Goal: Transaction & Acquisition: Purchase product/service

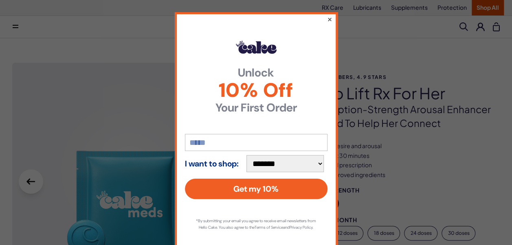
click at [327, 20] on button "×" at bounding box center [329, 19] width 5 height 10
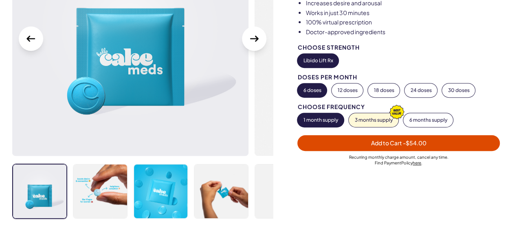
scroll to position [147, 0]
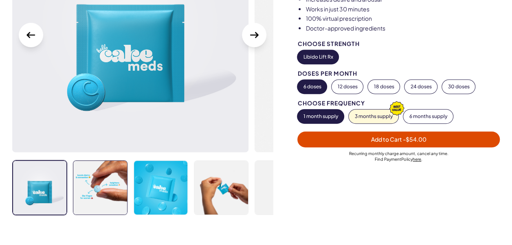
click at [114, 195] on img at bounding box center [99, 187] width 53 height 53
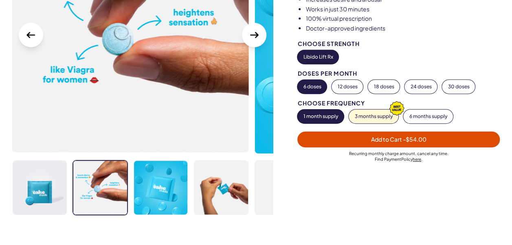
click at [261, 37] on icon "Next Slide" at bounding box center [254, 34] width 13 height 13
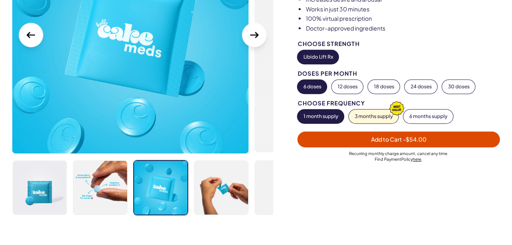
scroll to position [130, 0]
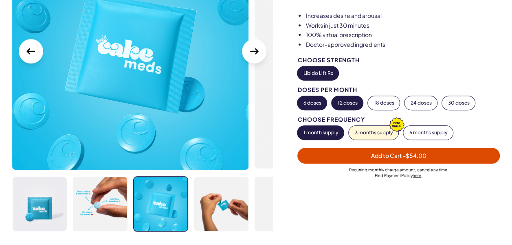
click at [348, 107] on button "12 doses" at bounding box center [346, 103] width 31 height 14
click at [318, 101] on button "6 doses" at bounding box center [311, 103] width 29 height 14
click at [319, 69] on button "Libido Lift Rx" at bounding box center [317, 73] width 41 height 14
click at [325, 133] on button "1 month supply" at bounding box center [320, 133] width 46 height 14
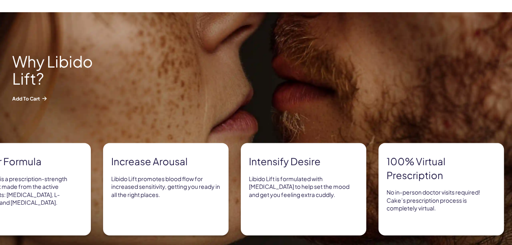
scroll to position [554, 0]
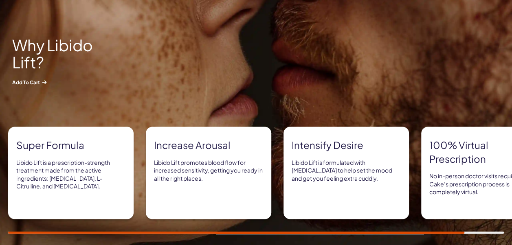
click at [69, 169] on p "Libido Lift is a prescription-strength treatment made from the active ingredien…" at bounding box center [70, 175] width 109 height 32
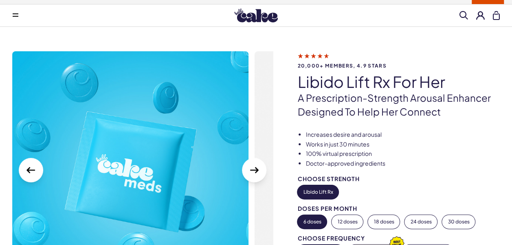
scroll to position [0, 0]
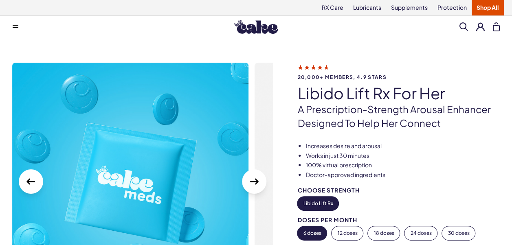
click at [13, 26] on span at bounding box center [16, 27] width 6 height 4
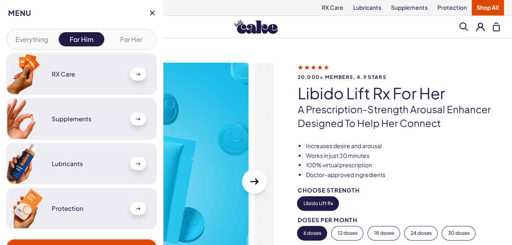
click at [123, 40] on button "For Her" at bounding box center [131, 39] width 46 height 14
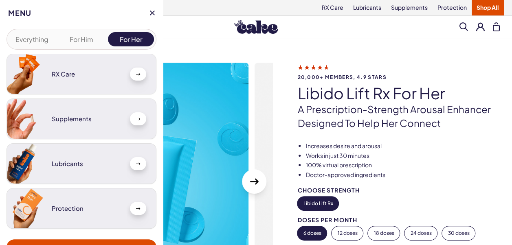
click at [123, 40] on button "For Her" at bounding box center [131, 39] width 46 height 14
click at [134, 72] on link at bounding box center [138, 74] width 16 height 13
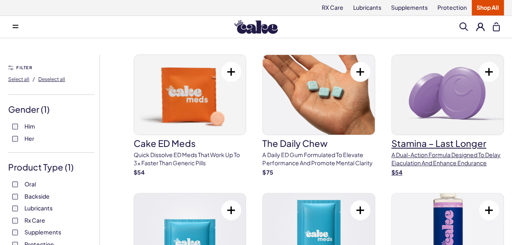
click at [426, 158] on p "A dual-action formula designed to delay ejaculation and enhance endurance" at bounding box center [447, 159] width 112 height 16
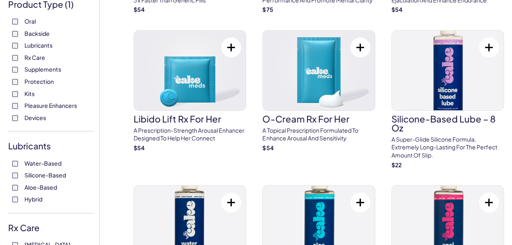
scroll to position [179, 0]
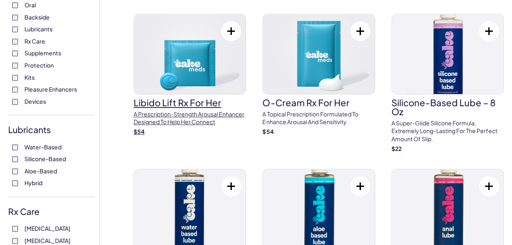
click at [208, 108] on link "Libido Lift Rx For Her A prescription-strength arousal enhancer designed to hel…" at bounding box center [190, 75] width 112 height 122
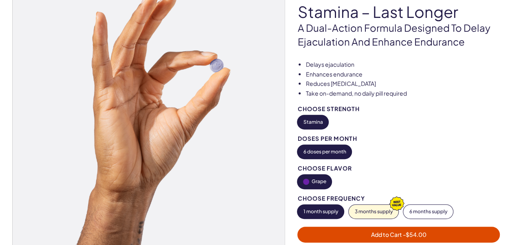
scroll to position [98, 0]
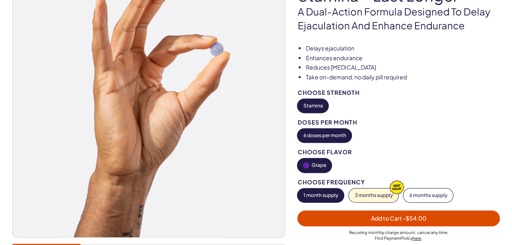
click at [247, 164] on img at bounding box center [149, 101] width 272 height 272
click at [259, 125] on img at bounding box center [149, 101] width 272 height 272
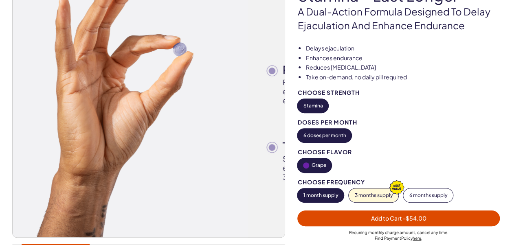
click at [197, 169] on img at bounding box center [112, 101] width 272 height 272
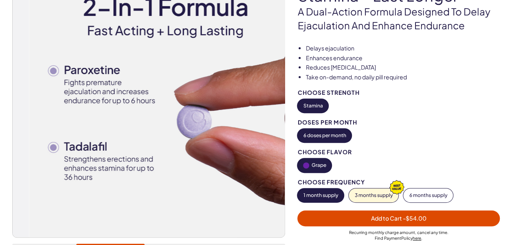
click at [112, 170] on img at bounding box center [165, 101] width 272 height 272
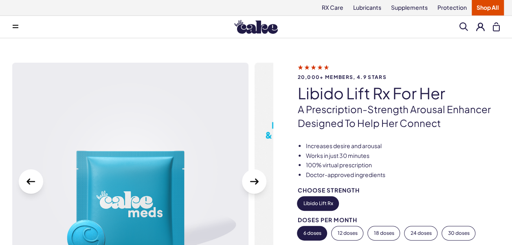
click at [253, 183] on icon "Next Slide" at bounding box center [254, 181] width 13 height 13
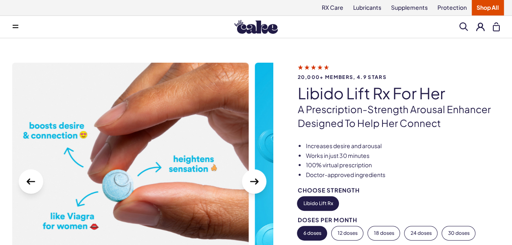
click at [249, 183] on icon "Next Slide" at bounding box center [254, 181] width 13 height 13
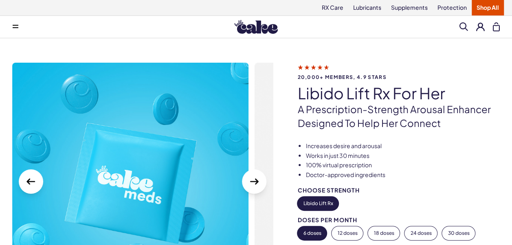
click at [252, 184] on icon "Next Slide" at bounding box center [254, 181] width 13 height 13
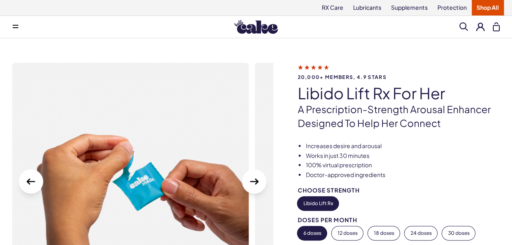
click at [252, 184] on icon "Next Slide" at bounding box center [254, 181] width 13 height 13
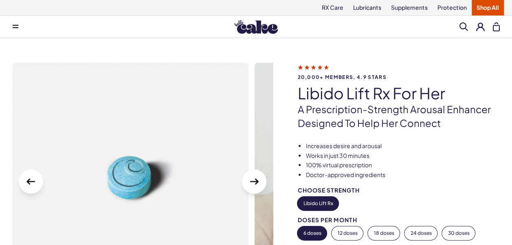
click at [252, 184] on icon "Next Slide" at bounding box center [254, 181] width 13 height 13
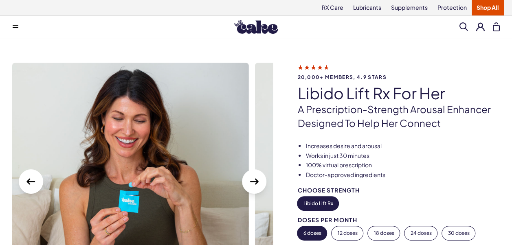
click at [252, 184] on icon "Next Slide" at bounding box center [254, 181] width 13 height 13
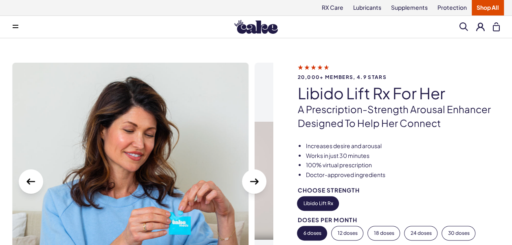
click at [252, 184] on icon "Next Slide" at bounding box center [254, 181] width 13 height 13
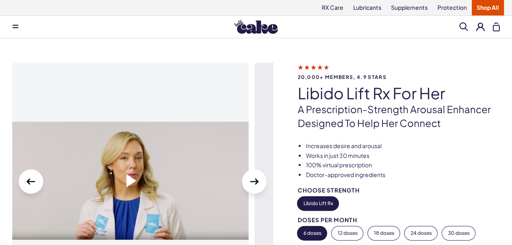
click at [128, 180] on span at bounding box center [131, 180] width 10 height 13
click at [501, 181] on div "Increases desire and arousal Works in just 30 minutes 100% virtual prescription…" at bounding box center [404, 233] width 215 height 183
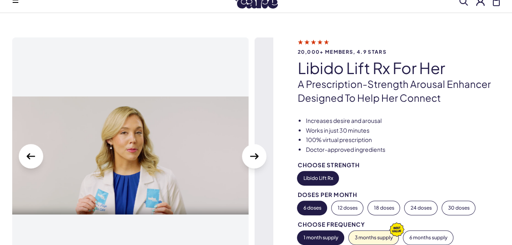
scroll to position [33, 0]
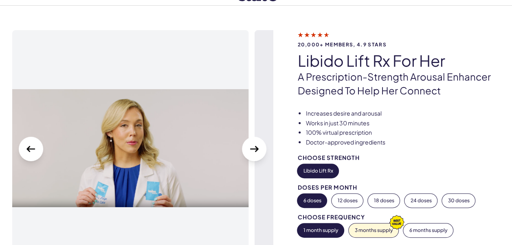
click at [261, 142] on button "Next Slide" at bounding box center [254, 149] width 24 height 24
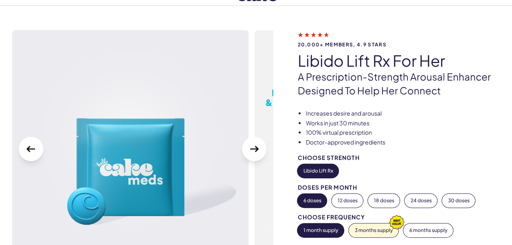
click at [261, 142] on button "Next Slide" at bounding box center [254, 149] width 24 height 24
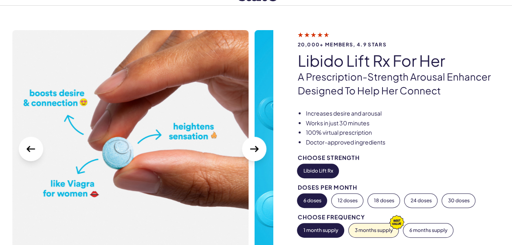
click at [250, 152] on icon "Next Slide" at bounding box center [254, 148] width 13 height 13
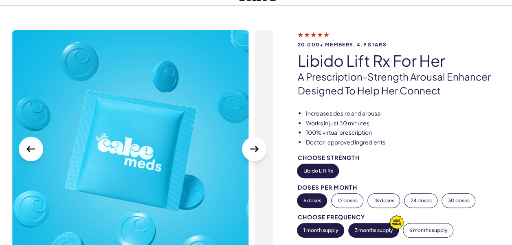
click at [386, 230] on button "3 months supply" at bounding box center [373, 231] width 50 height 14
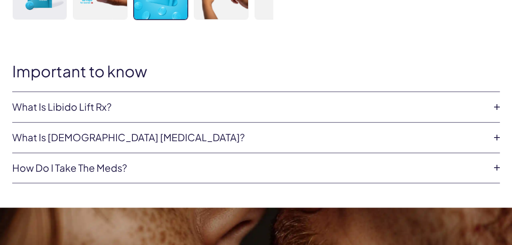
scroll to position [358, 0]
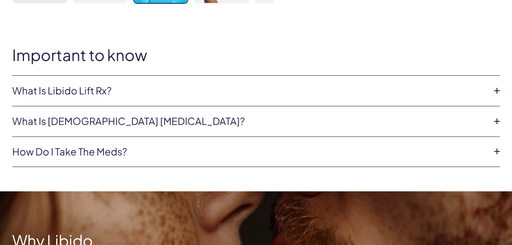
click at [444, 123] on link "What is [DEMOGRAPHIC_DATA] [MEDICAL_DATA]?" at bounding box center [249, 121] width 474 height 14
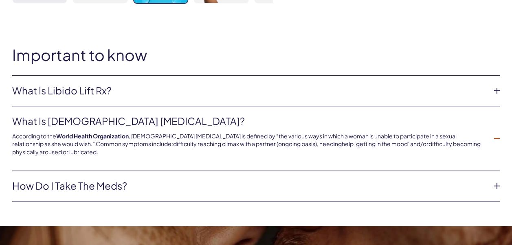
click at [432, 87] on link "What is Libido Lift Rx?" at bounding box center [249, 91] width 474 height 14
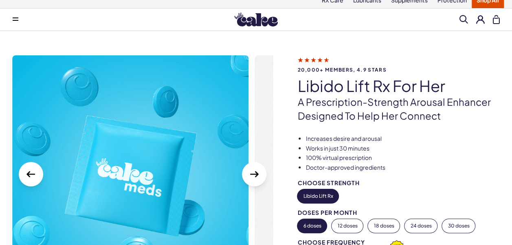
scroll to position [0, 0]
